Goal: Task Accomplishment & Management: Use online tool/utility

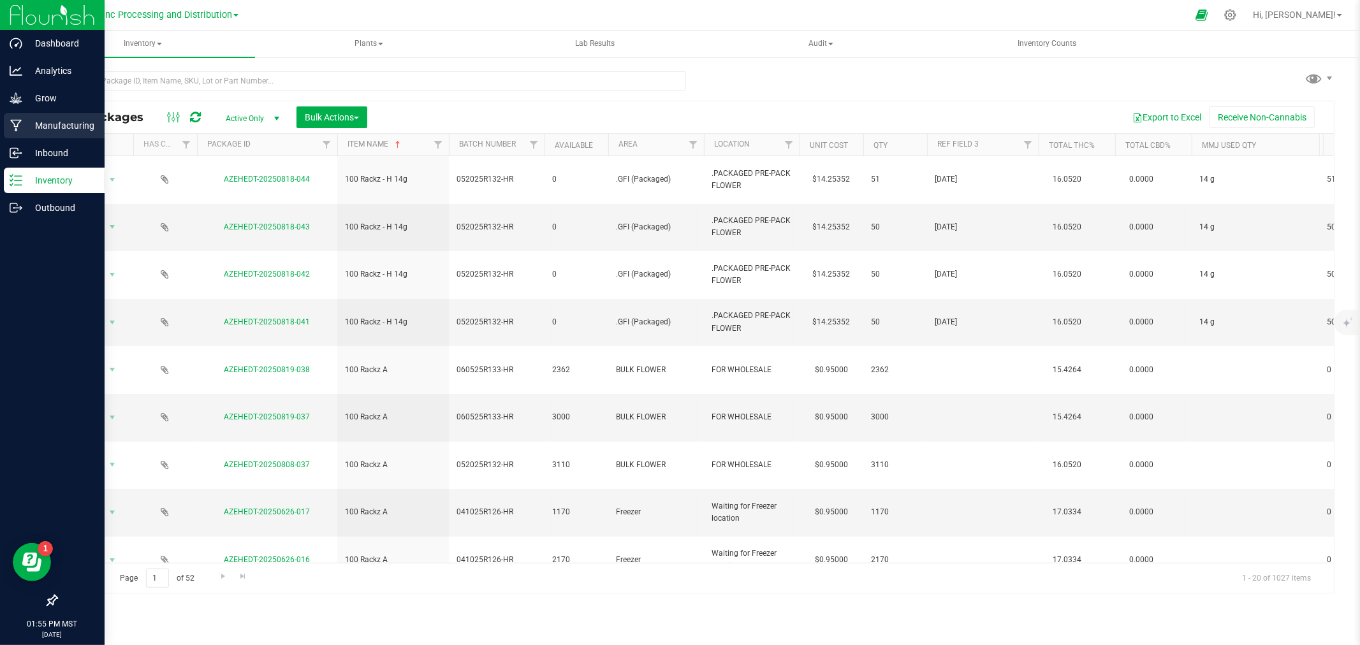
click at [0, 123] on link "Manufacturing" at bounding box center [52, 126] width 105 height 27
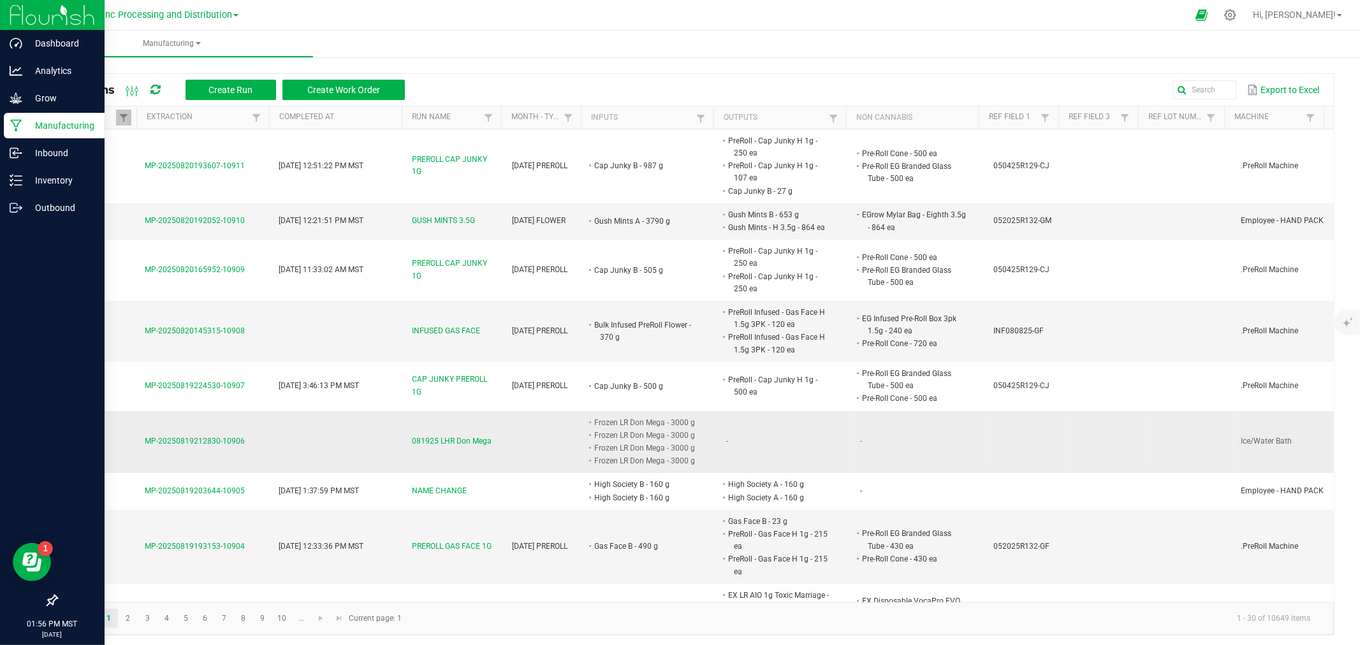
click at [462, 442] on span "081925 LHR Don Mega" at bounding box center [452, 441] width 80 height 12
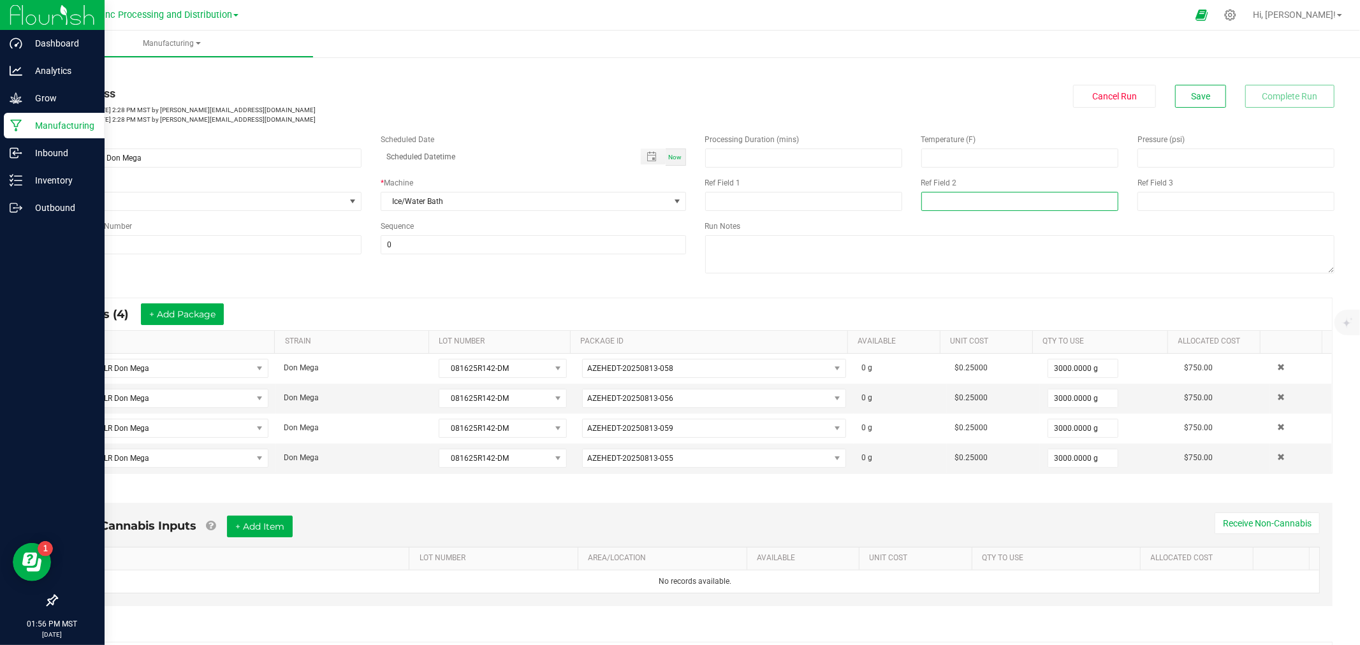
click at [1022, 201] on input at bounding box center [1019, 201] width 197 height 19
type input "a"
type input "[DATE] BULK"
click at [1061, 168] on div "Processing Duration (mins) Temperature (F) Pressure (psi) Ref Field 1 Ref Field…" at bounding box center [1020, 205] width 649 height 162
click at [1191, 96] on span "Save" at bounding box center [1200, 96] width 19 height 10
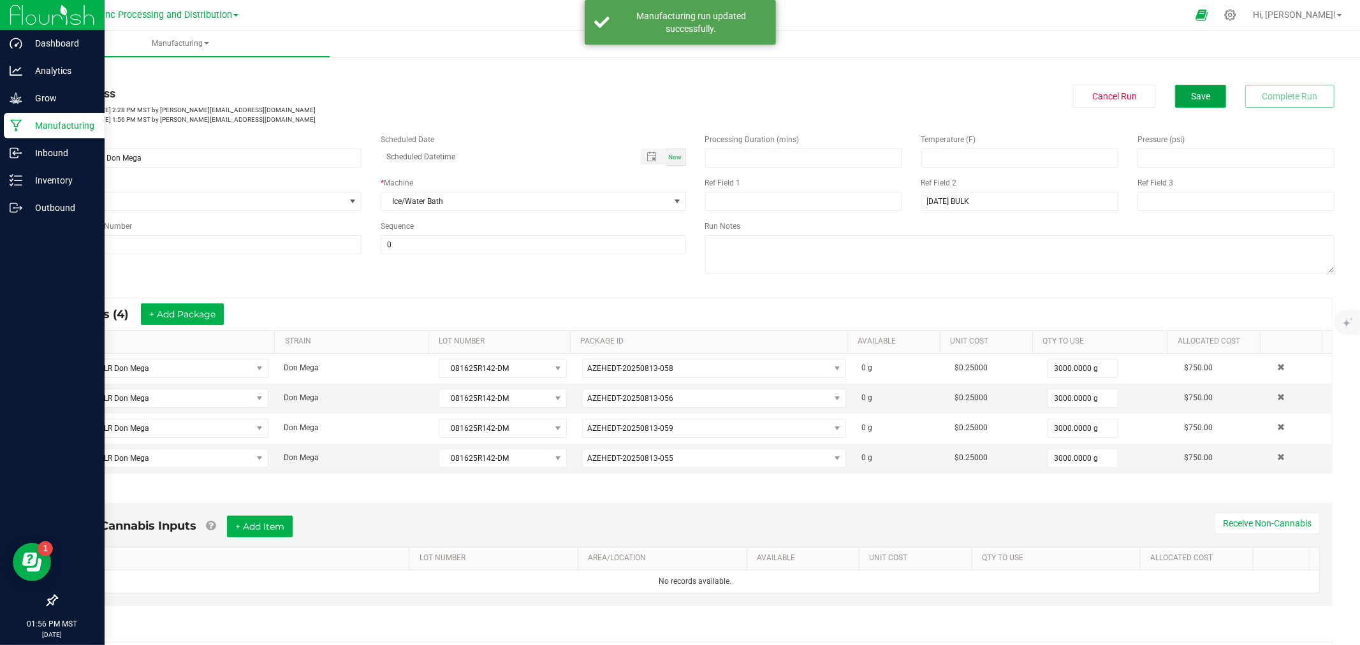
click at [1191, 91] on span "Save" at bounding box center [1200, 96] width 19 height 10
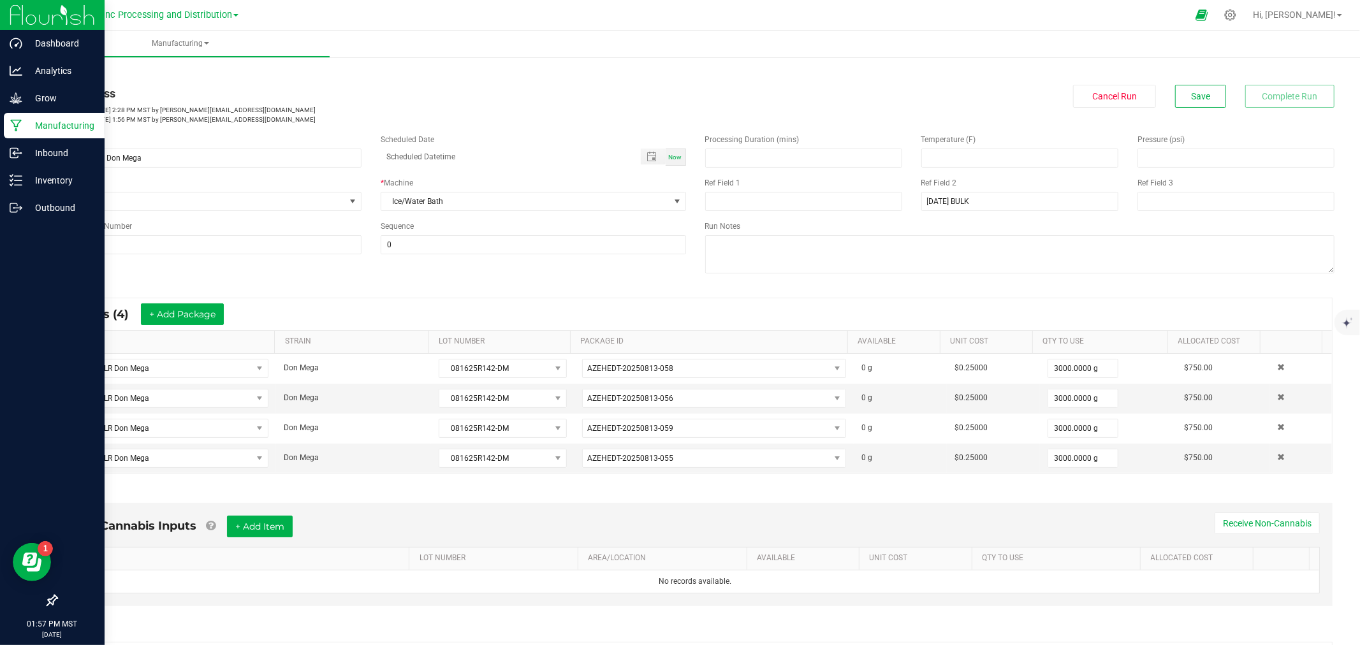
click at [1223, 90] on div "Cancel Run Save Complete Run" at bounding box center [1020, 96] width 630 height 23
click at [1195, 94] on span "Save" at bounding box center [1200, 96] width 19 height 10
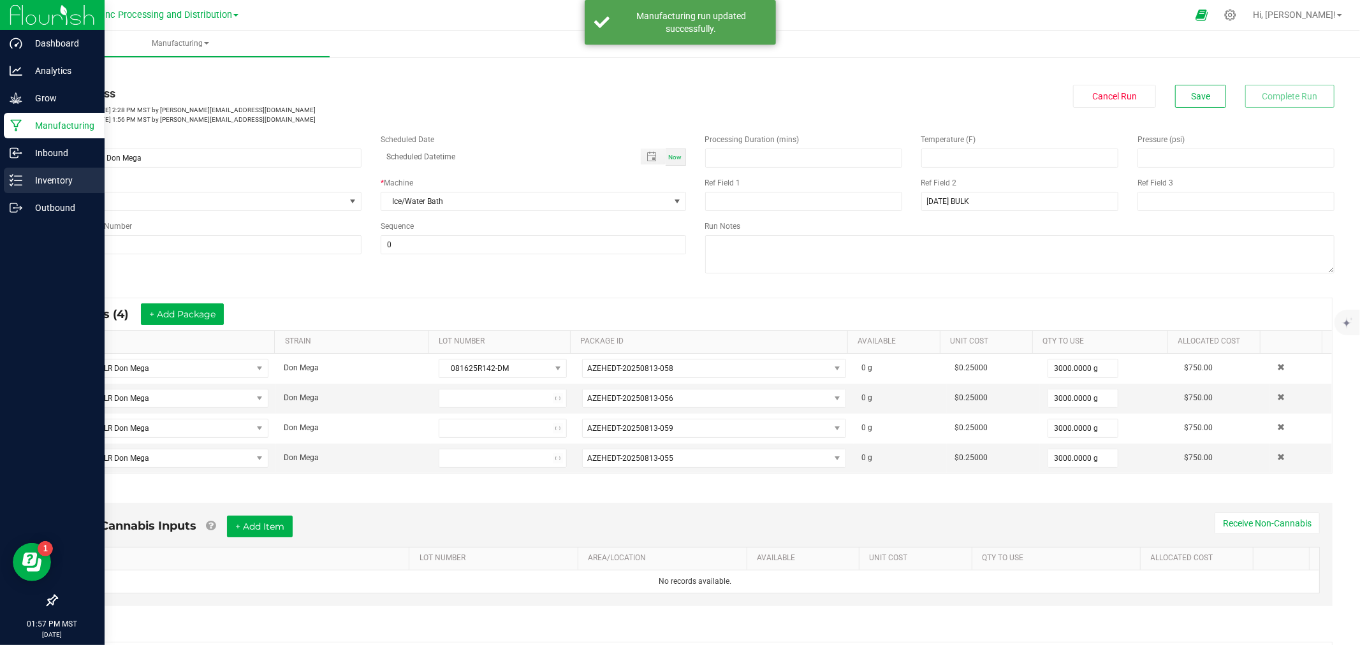
click at [4, 188] on div "Inventory" at bounding box center [54, 181] width 101 height 26
